Goal: Transaction & Acquisition: Download file/media

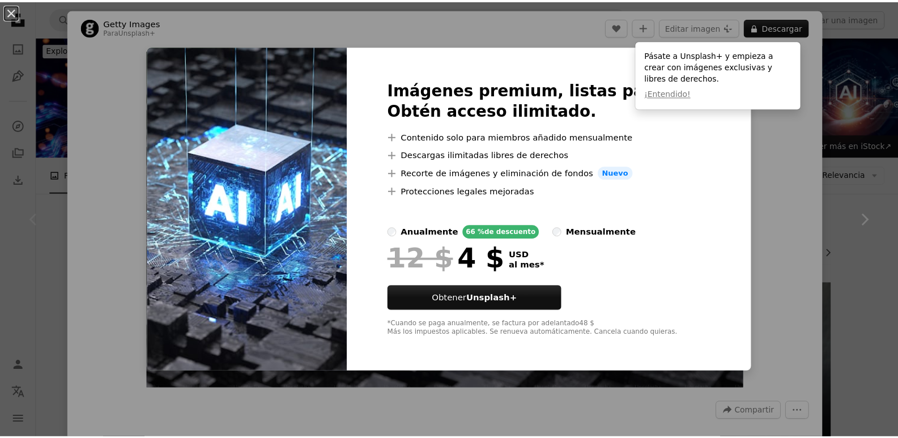
scroll to position [113, 0]
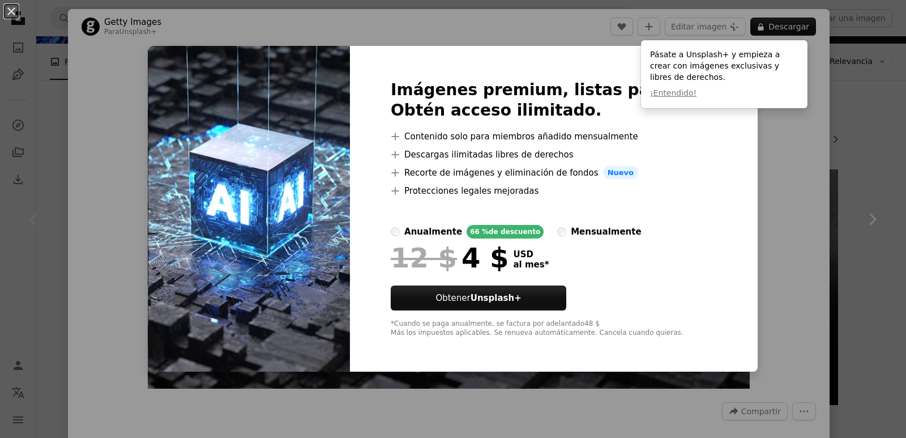
click at [104, 163] on div "An X shape Imágenes premium, listas para usar. Obtén acceso ilimitado. A plus s…" at bounding box center [453, 219] width 906 height 438
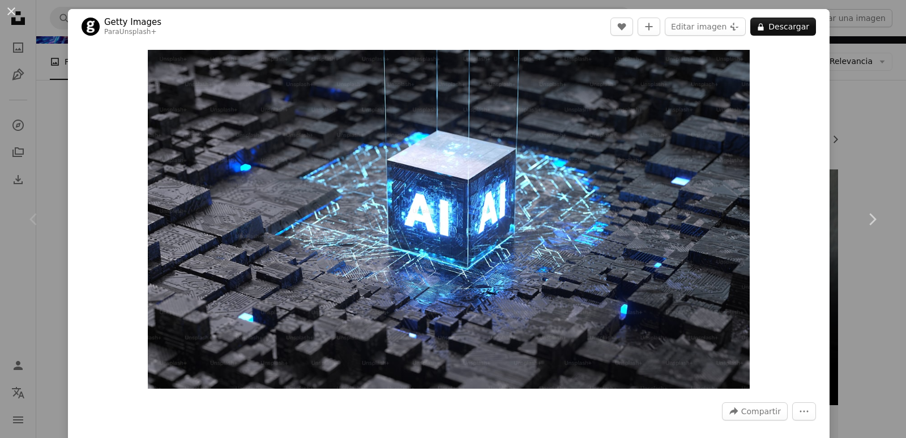
click at [55, 62] on div "An X shape Chevron left Chevron right Getty Images Para Unsplash+ A heart A plu…" at bounding box center [453, 219] width 906 height 438
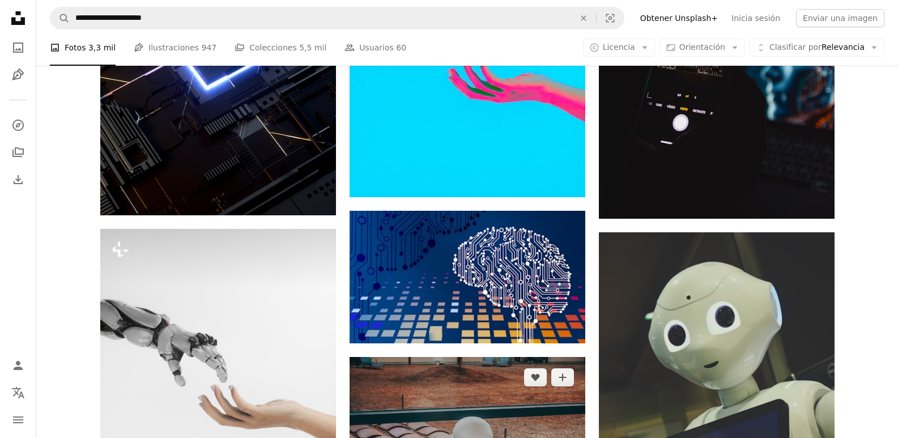
scroll to position [793, 0]
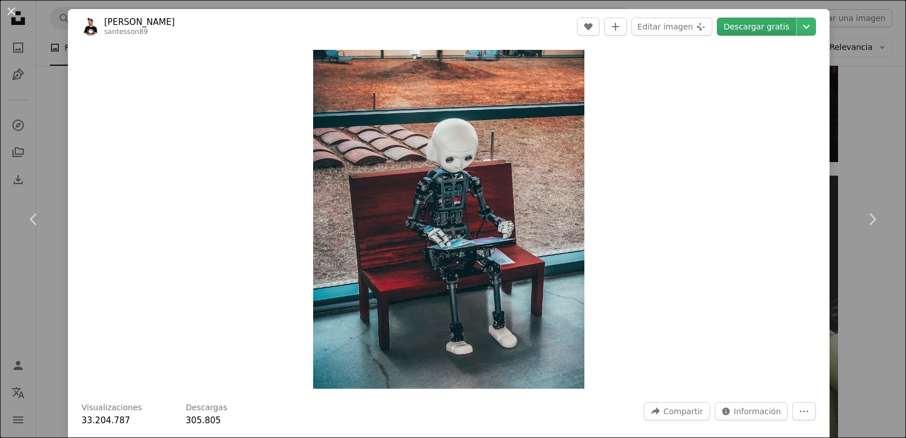
click at [756, 28] on link "Descargar gratis" at bounding box center [756, 27] width 79 height 18
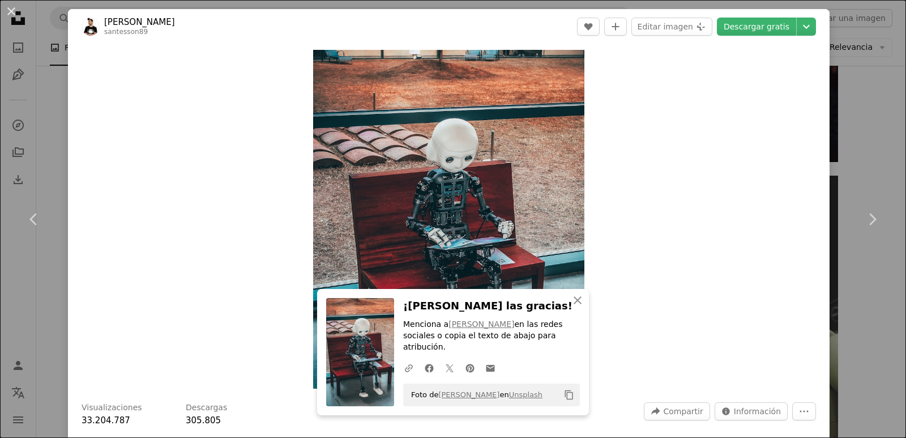
click at [50, 96] on div "An X shape Chevron left Chevron right [PERSON_NAME] santesson89 A heart A plus …" at bounding box center [453, 219] width 906 height 438
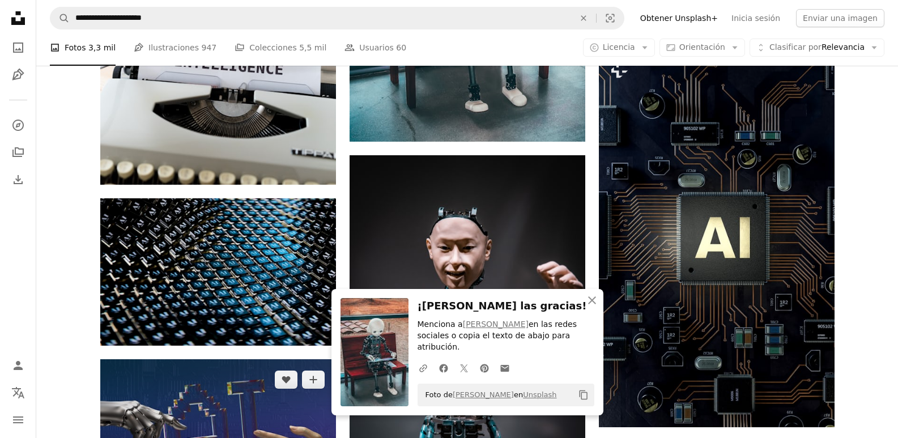
scroll to position [1416, 0]
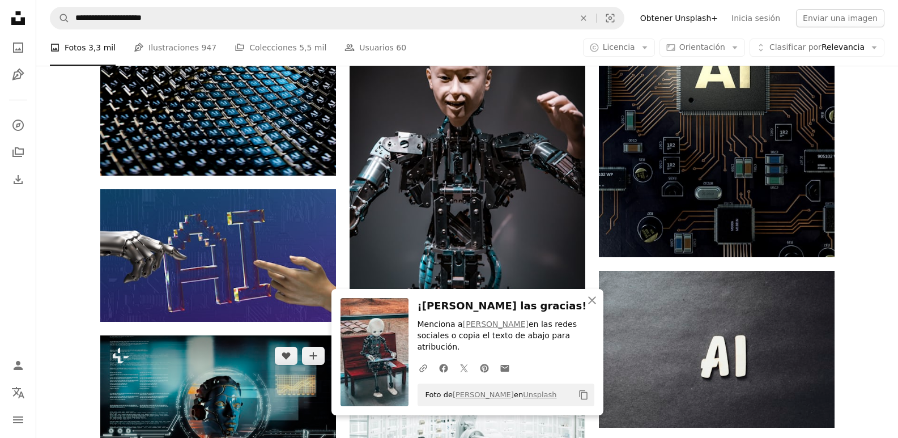
click at [224, 335] on img at bounding box center [218, 402] width 236 height 134
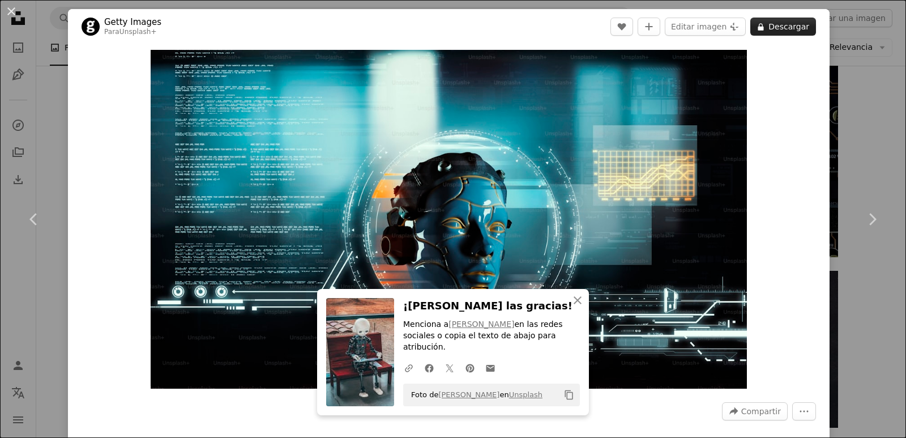
click at [783, 29] on button "A lock Descargar" at bounding box center [783, 27] width 66 height 18
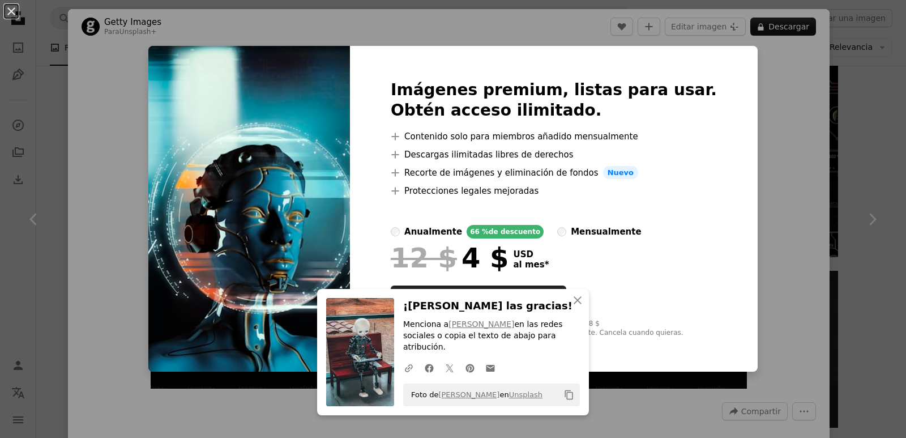
click at [125, 59] on div "An X shape Imágenes premium, listas para usar. Obtén acceso ilimitado. A plus s…" at bounding box center [453, 219] width 906 height 438
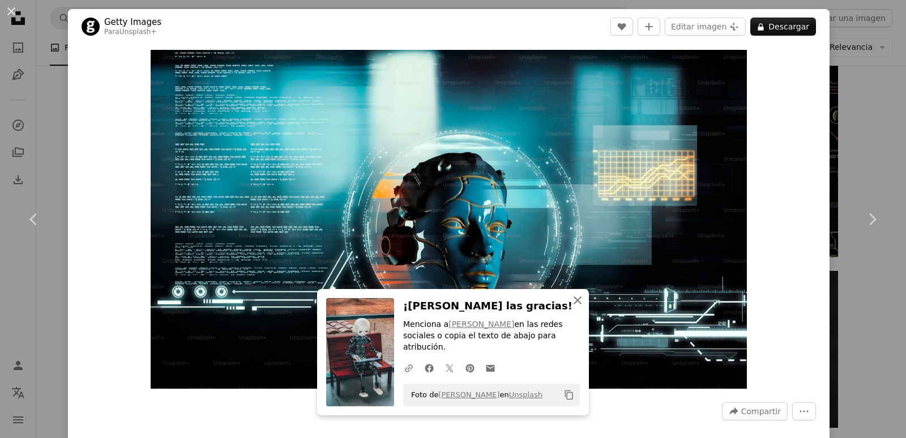
click at [575, 307] on icon "An X shape" at bounding box center [578, 300] width 14 height 14
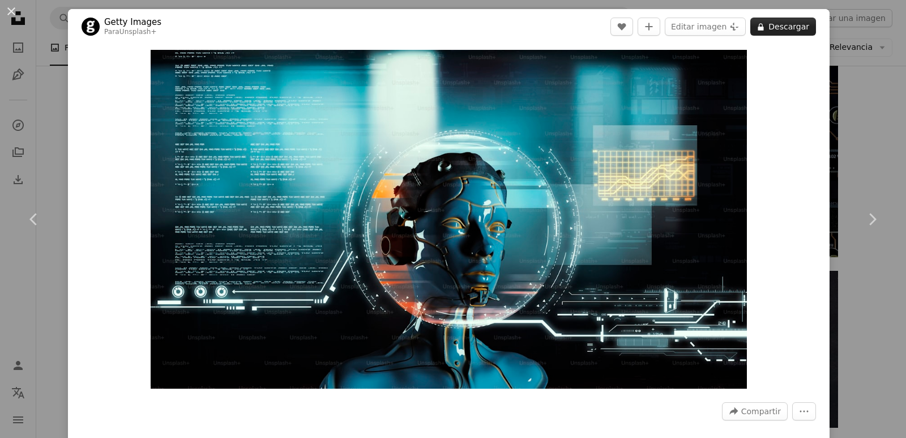
click at [779, 29] on button "A lock Descargar" at bounding box center [783, 27] width 66 height 18
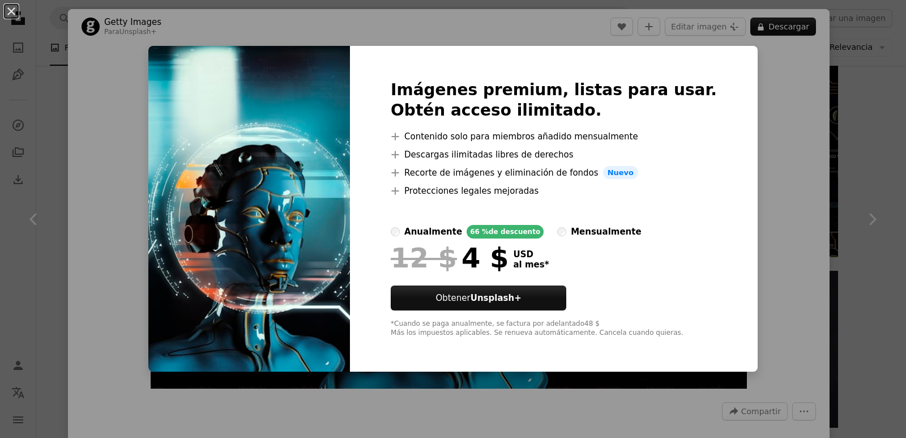
click at [773, 202] on div "An X shape Imágenes premium, listas para usar. Obtén acceso ilimitado. A plus s…" at bounding box center [453, 219] width 906 height 438
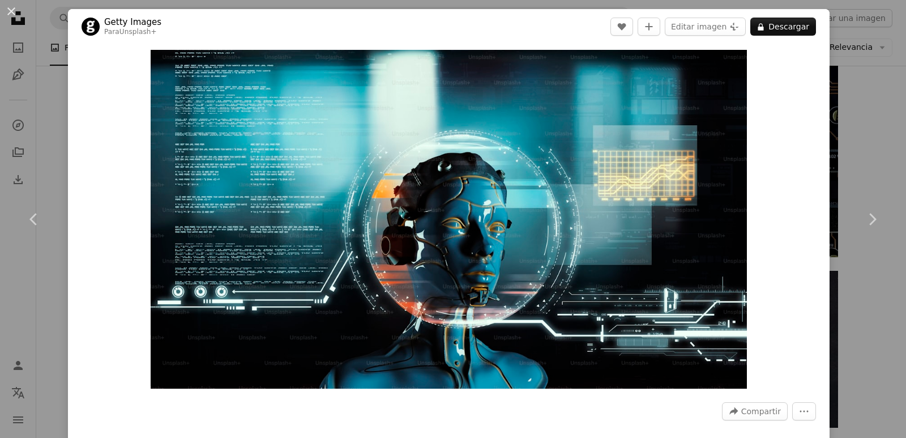
click at [92, 48] on div "Zoom in" at bounding box center [449, 219] width 762 height 350
drag, startPoint x: 56, startPoint y: 89, endPoint x: 91, endPoint y: 102, distance: 38.0
click at [56, 89] on div "An X shape Chevron left Chevron right Getty Images Para Unsplash+ A heart A plu…" at bounding box center [453, 219] width 906 height 438
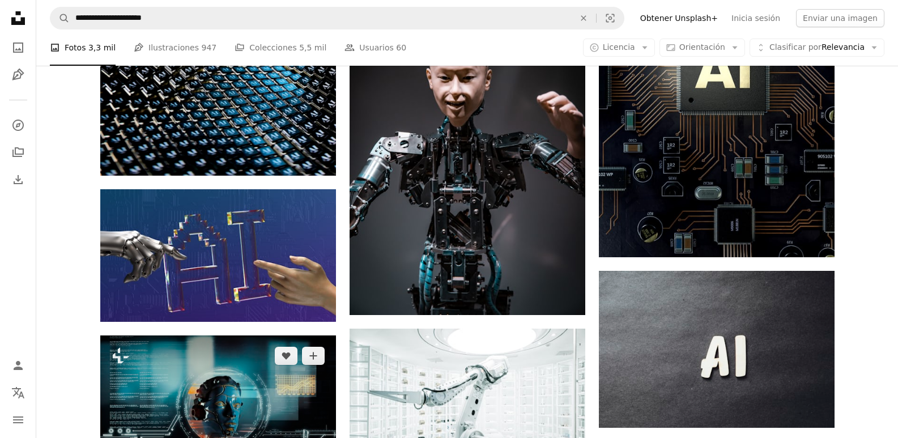
scroll to position [1699, 0]
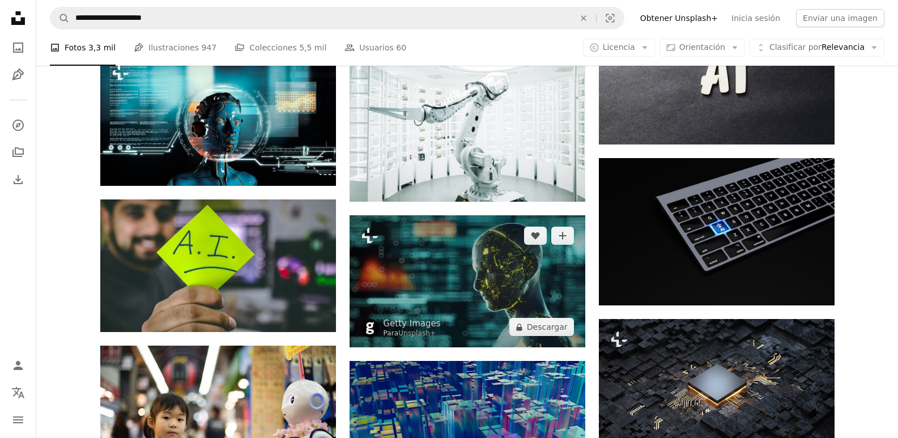
click at [504, 215] on img at bounding box center [467, 281] width 236 height 133
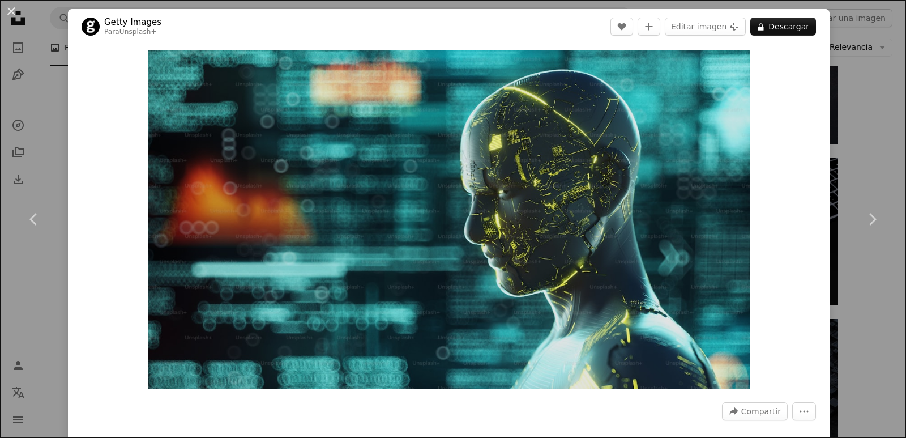
click at [48, 70] on div "An X shape Chevron left Chevron right Getty Images Para Unsplash+ A heart A plu…" at bounding box center [453, 219] width 906 height 438
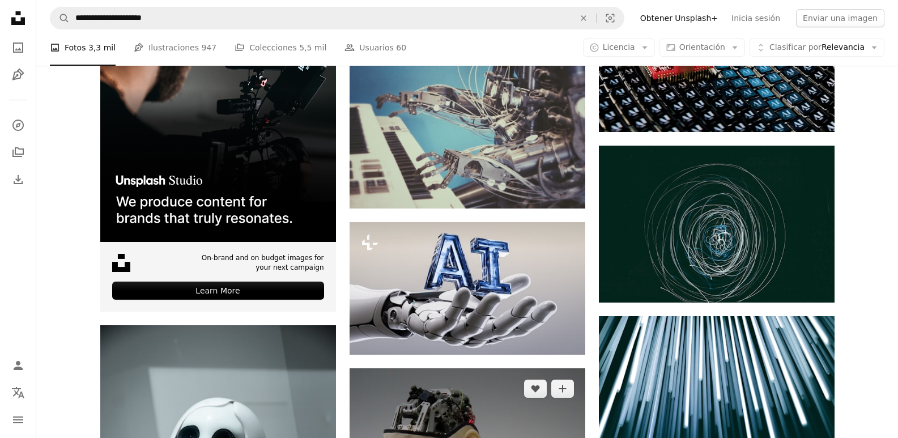
scroll to position [2379, 0]
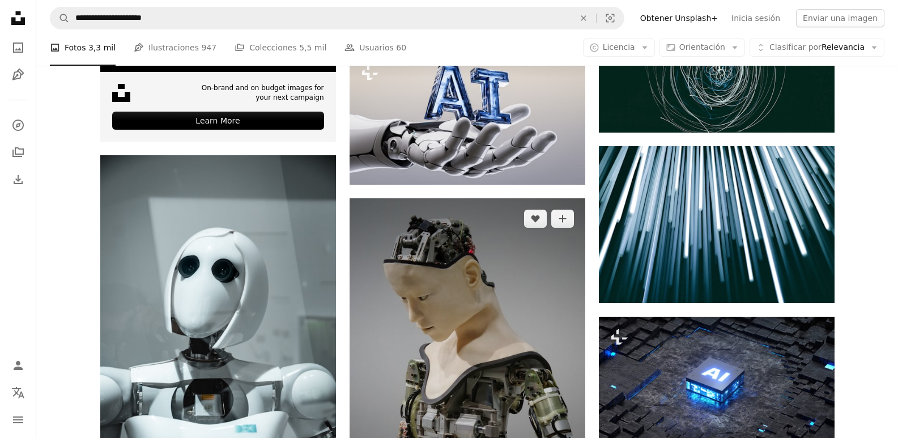
click at [463, 198] on img at bounding box center [467, 355] width 236 height 314
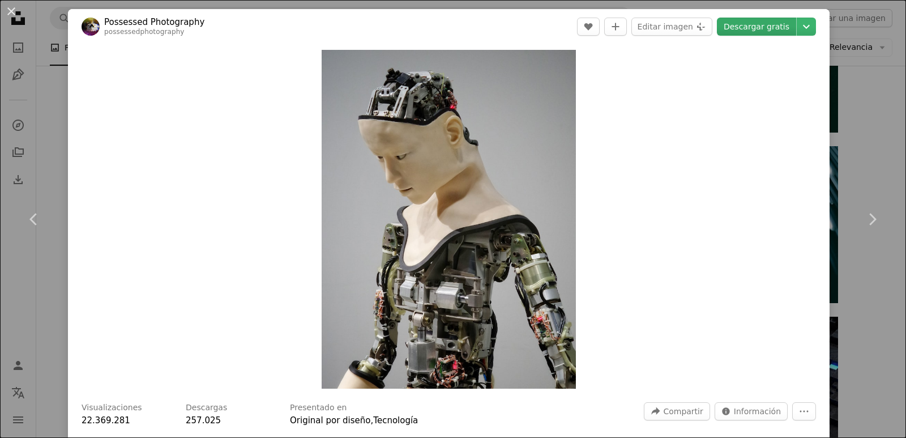
click at [767, 27] on link "Descargar gratis" at bounding box center [756, 27] width 79 height 18
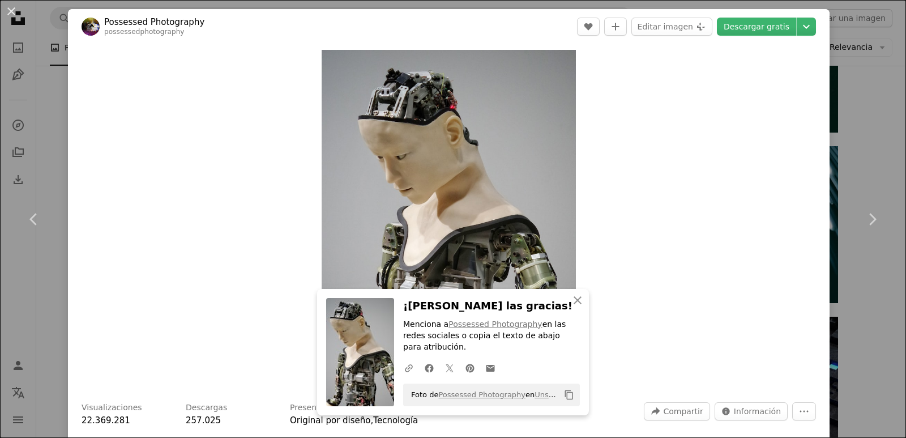
click at [48, 29] on div "An X shape Chevron left Chevron right Possessed Photography possessedphotograph…" at bounding box center [453, 219] width 906 height 438
